Goal: Task Accomplishment & Management: Complete application form

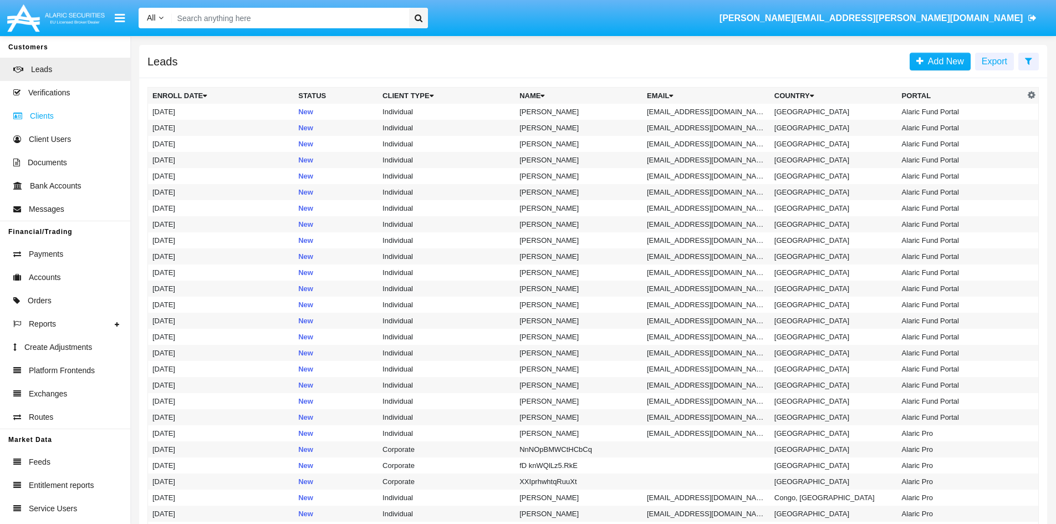
click at [46, 119] on span "Clients" at bounding box center [42, 116] width 24 height 12
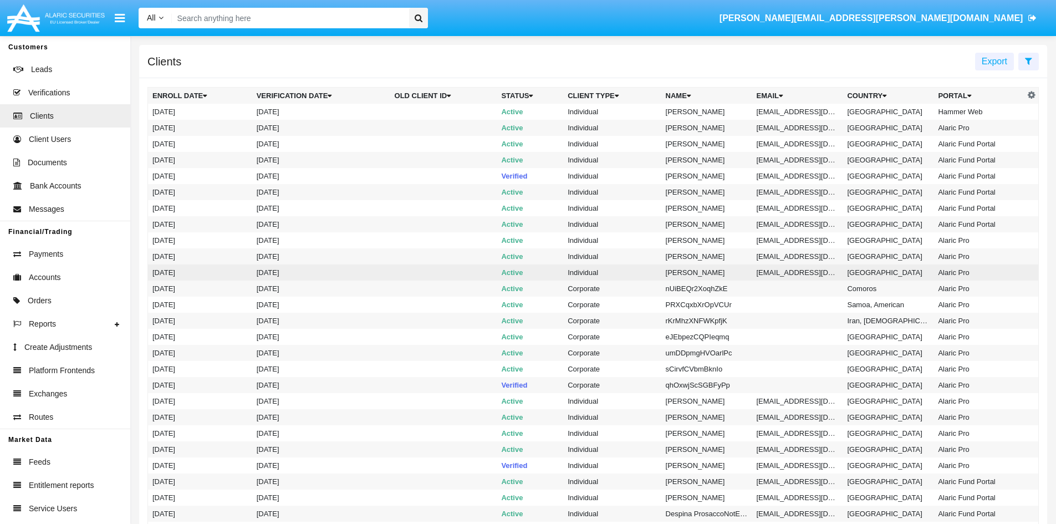
click at [589, 276] on td "Individual" at bounding box center [612, 272] width 98 height 16
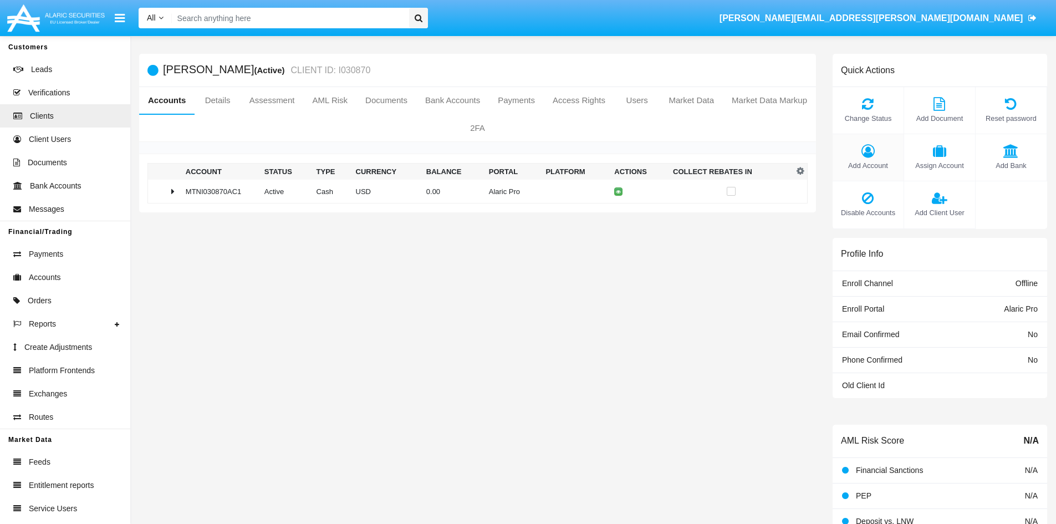
click at [864, 159] on div "Add Account" at bounding box center [867, 157] width 71 height 47
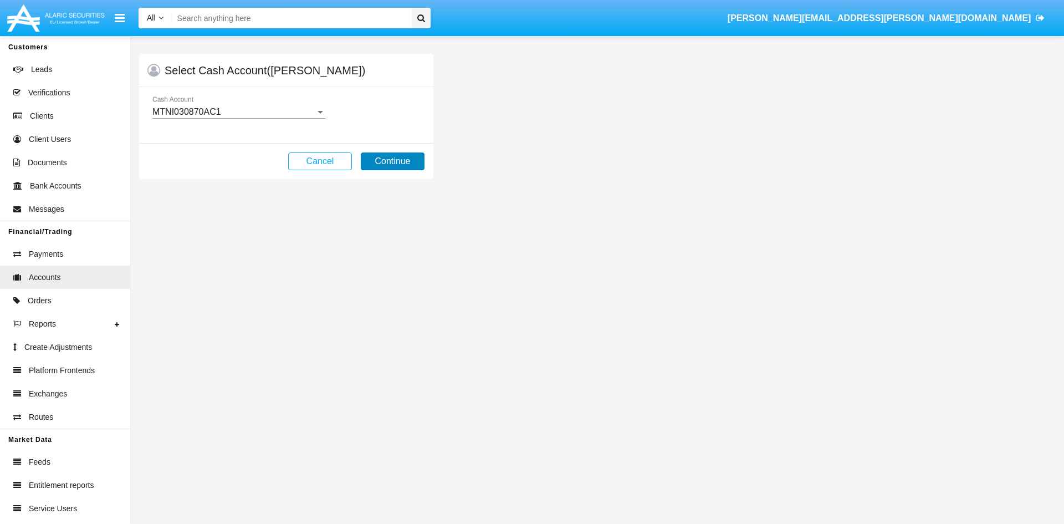
click at [398, 156] on button "Continue" at bounding box center [393, 161] width 64 height 18
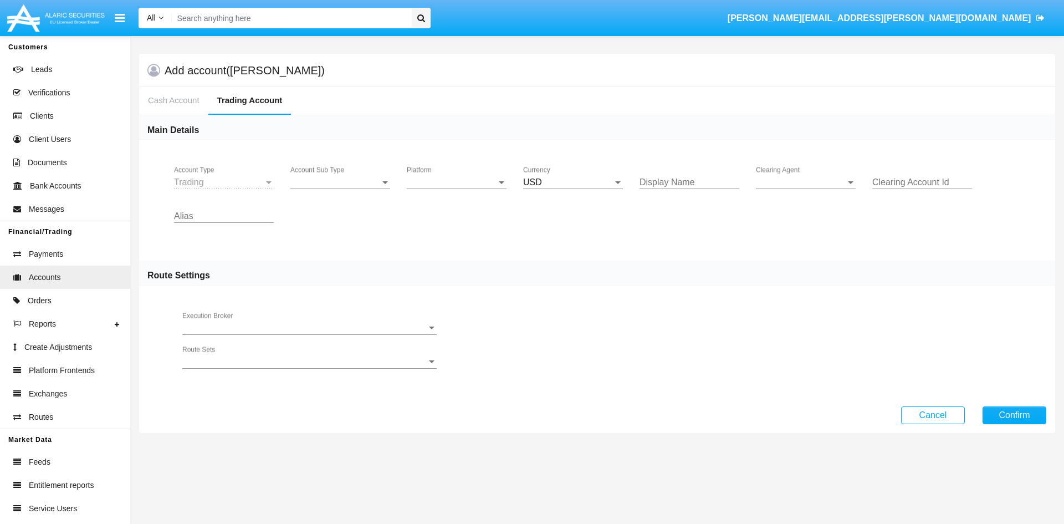
click at [465, 181] on span "Platform" at bounding box center [452, 182] width 90 height 10
